Goal: Navigation & Orientation: Go to known website

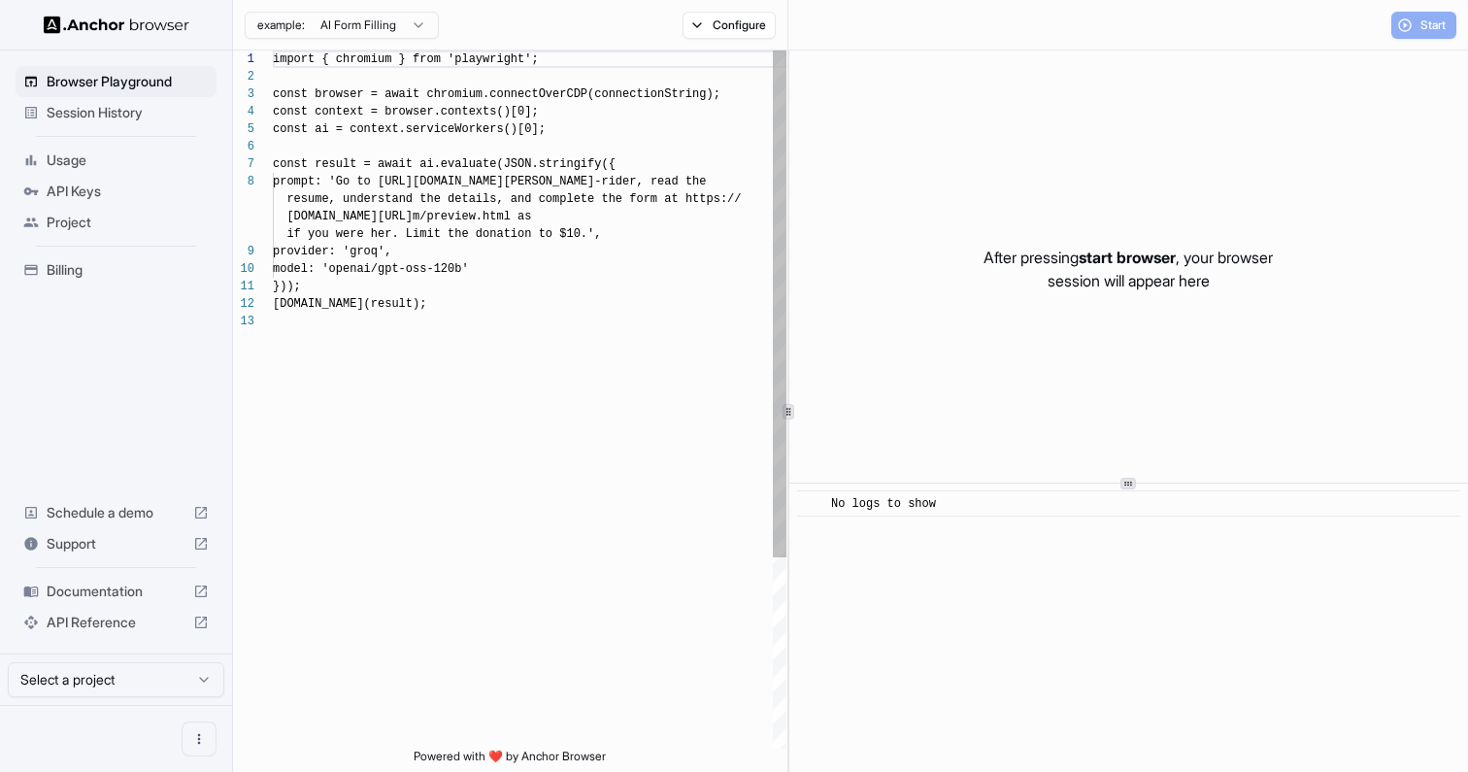
scroll to position [122, 0]
